Goal: Find contact information: Find contact information

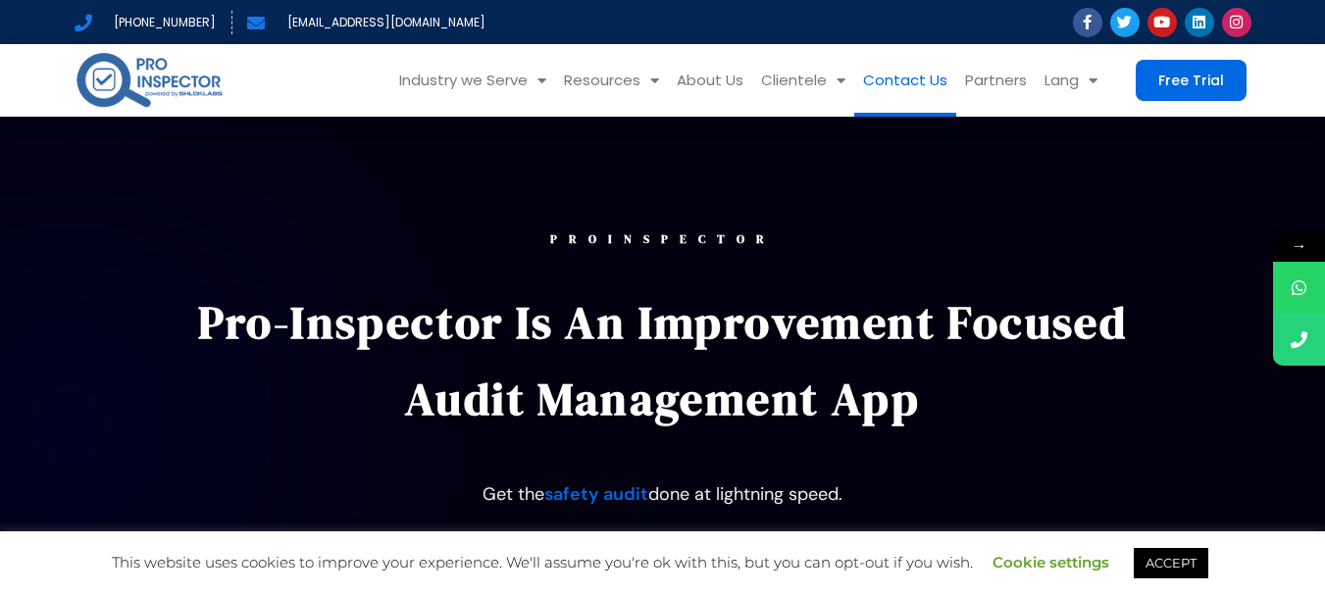
click at [913, 72] on link "Contact Us" at bounding box center [905, 80] width 102 height 73
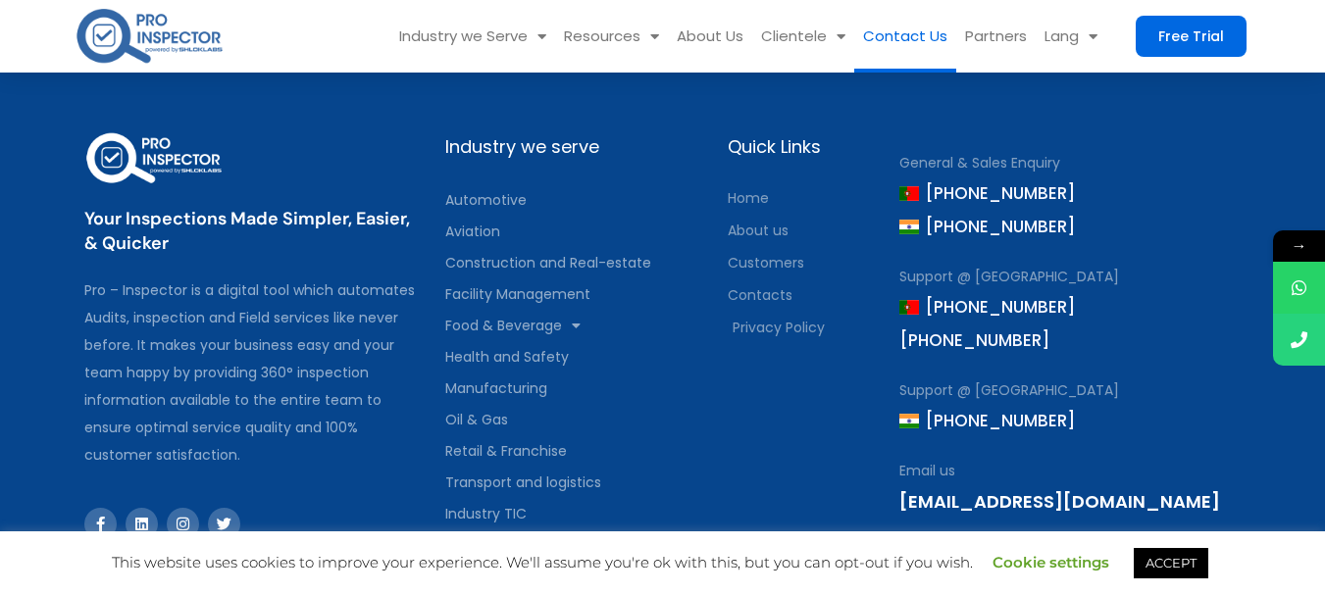
scroll to position [1765, 0]
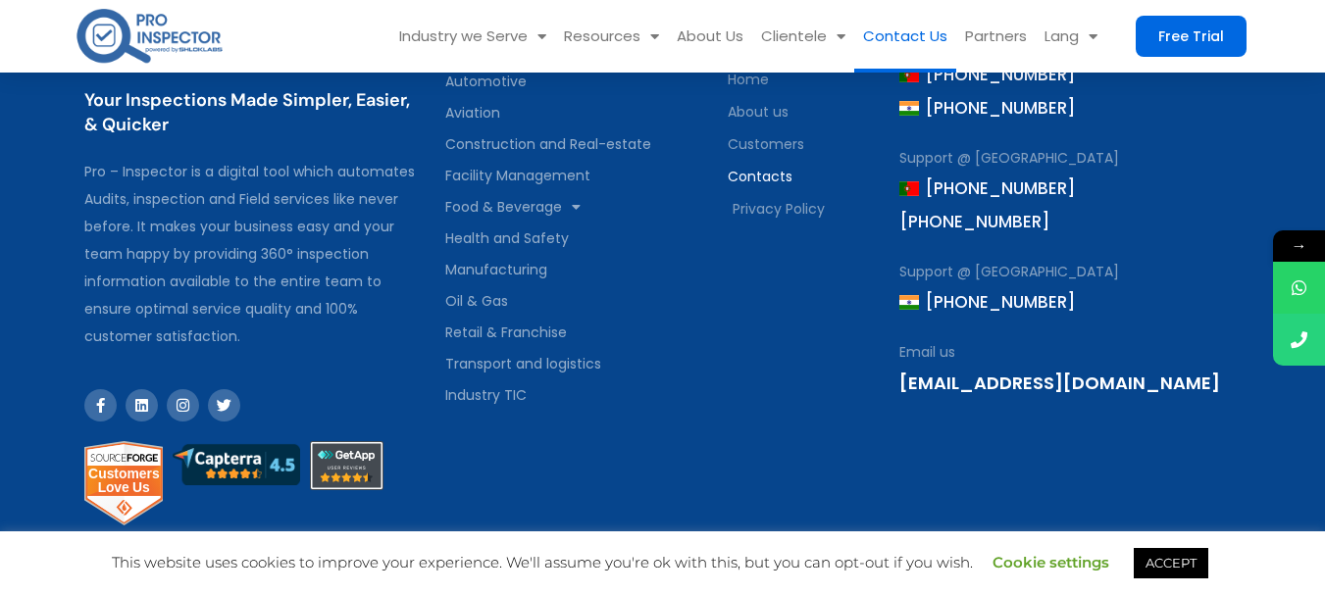
click at [788, 173] on span "Contacts" at bounding box center [760, 176] width 65 height 27
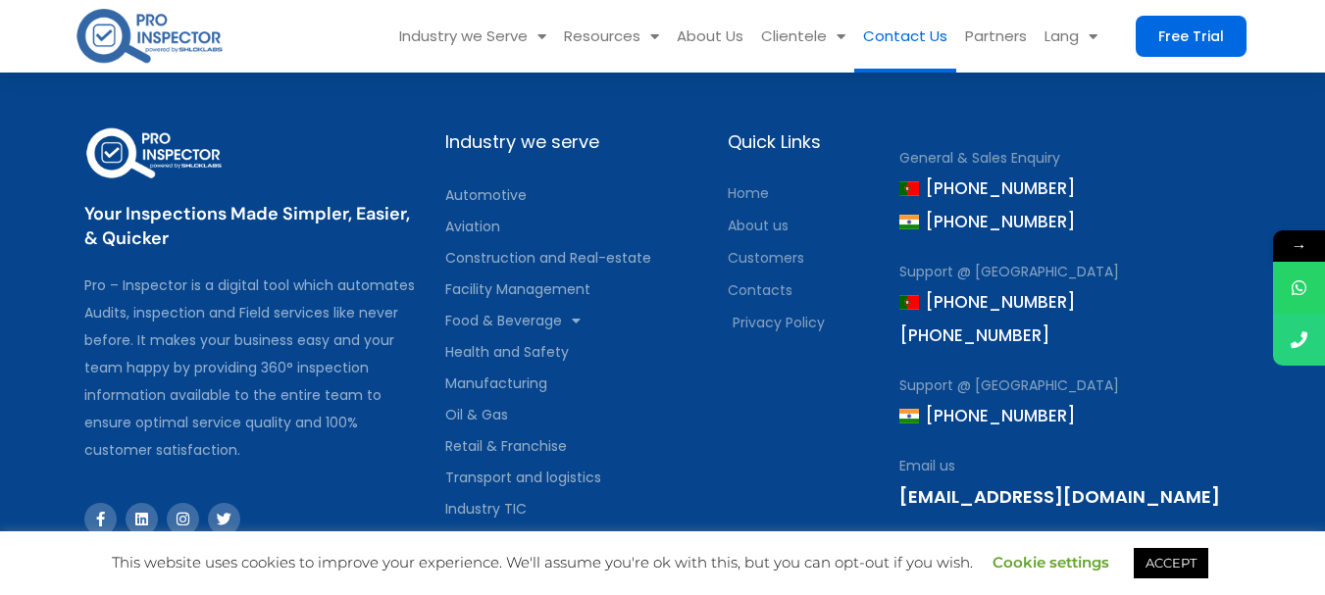
scroll to position [1667, 0]
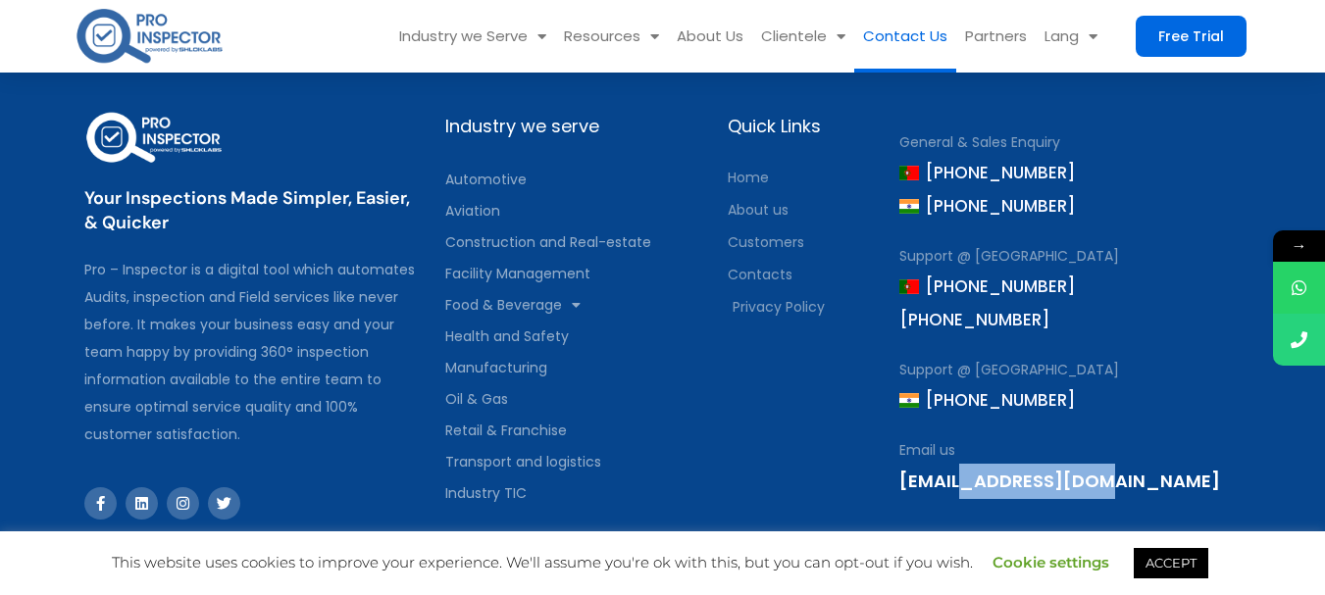
drag, startPoint x: 1086, startPoint y: 478, endPoint x: 954, endPoint y: 498, distance: 134.0
click at [954, 498] on div "[EMAIL_ADDRESS][DOMAIN_NAME]" at bounding box center [1069, 481] width 341 height 35
copy link "shloklabs.com"
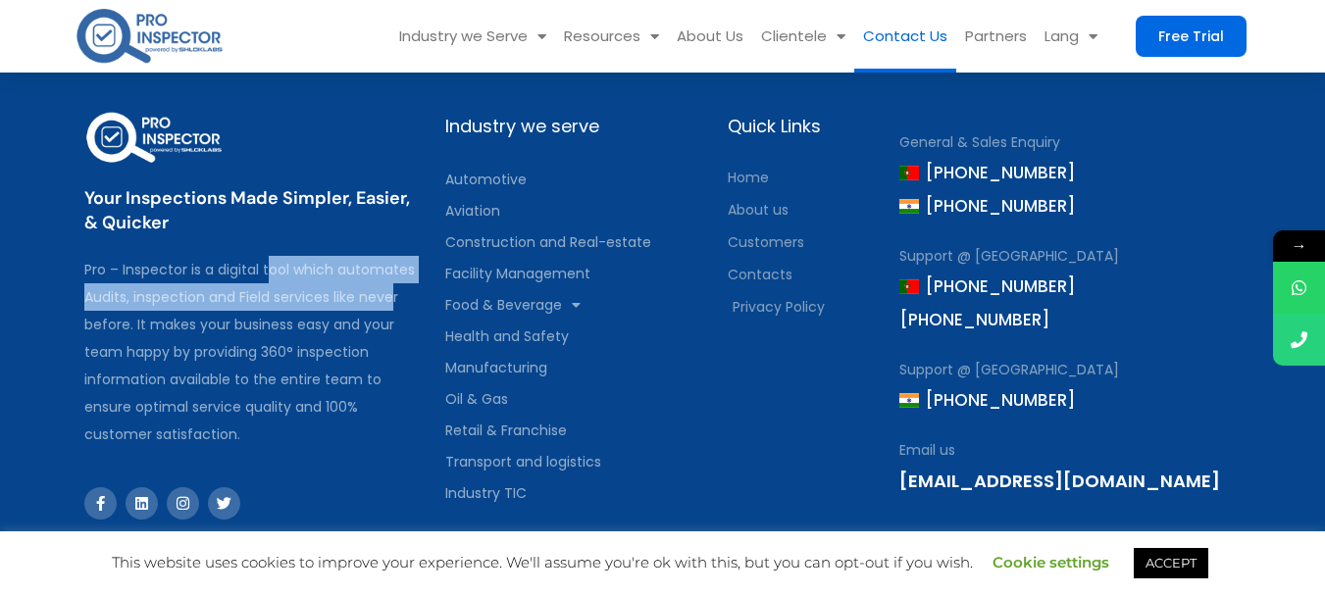
drag, startPoint x: 214, startPoint y: 268, endPoint x: 329, endPoint y: 297, distance: 119.4
click at [329, 297] on div "Pro – Inspector is a digital tool which automates Audits, inspection and Field …" at bounding box center [254, 352] width 341 height 192
copy div "digital tool which automates Audits, inspection and Field services"
